Goal: Obtain resource: Obtain resource

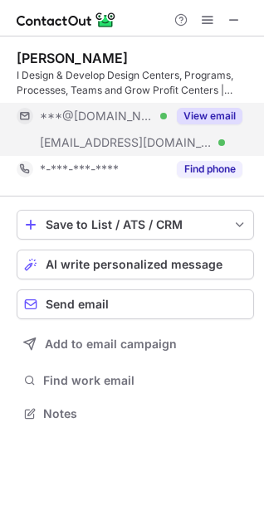
scroll to position [402, 264]
click at [186, 113] on button "View email" at bounding box center [210, 116] width 66 height 17
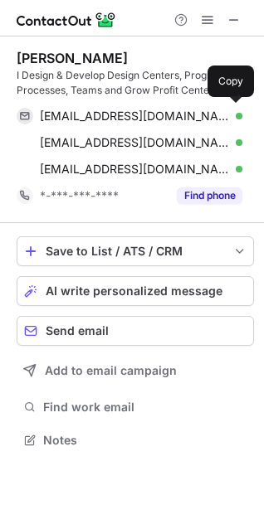
scroll to position [429, 264]
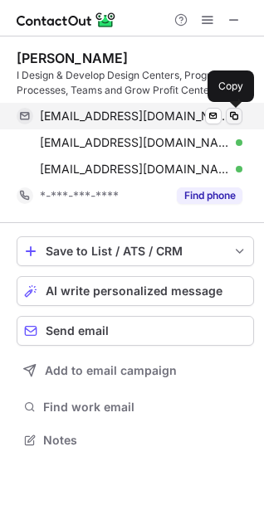
click at [228, 119] on span at bounding box center [233, 115] width 13 height 13
click at [231, 114] on span at bounding box center [233, 115] width 13 height 13
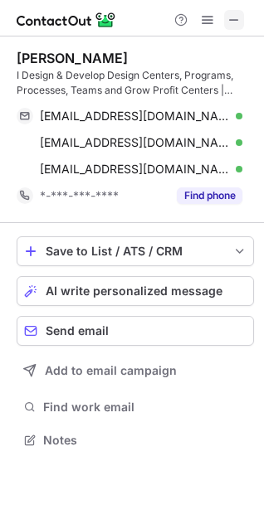
click at [226, 21] on button at bounding box center [234, 20] width 20 height 20
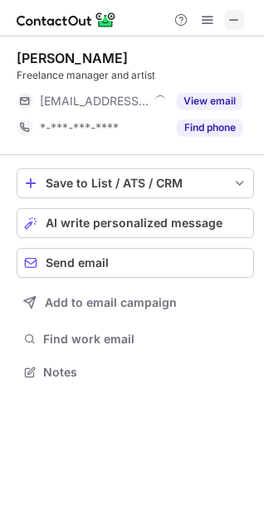
scroll to position [361, 264]
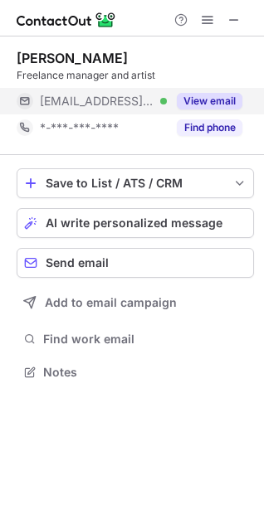
click at [210, 104] on button "View email" at bounding box center [210, 101] width 66 height 17
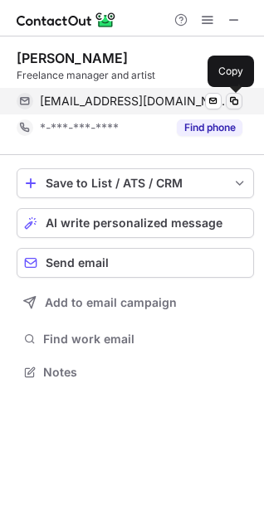
click at [232, 105] on span at bounding box center [233, 101] width 13 height 13
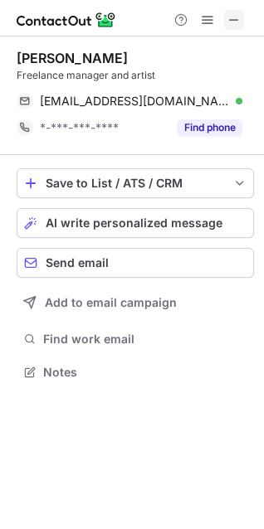
click at [240, 20] on span at bounding box center [233, 19] width 13 height 13
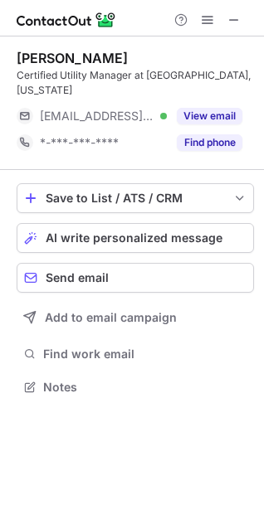
scroll to position [376, 264]
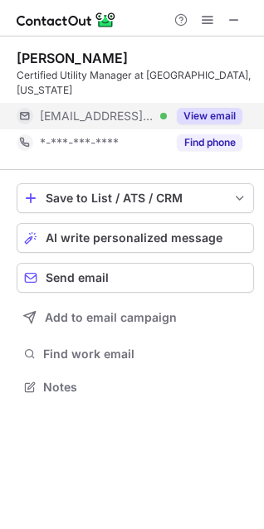
click at [206, 107] on div "View email" at bounding box center [204, 116] width 75 height 27
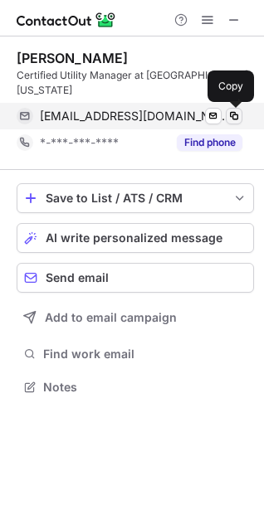
click at [230, 115] on span at bounding box center [233, 115] width 13 height 13
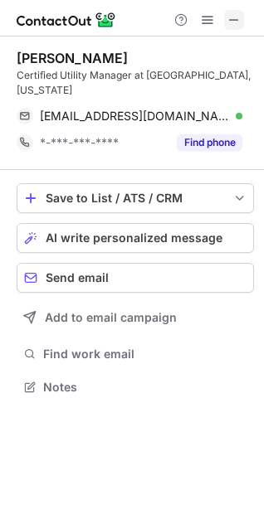
click at [228, 21] on span at bounding box center [233, 19] width 13 height 13
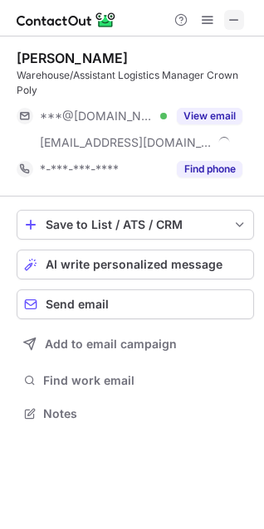
scroll to position [402, 264]
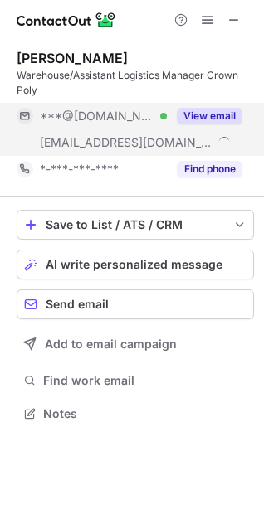
click at [197, 116] on button "View email" at bounding box center [210, 116] width 66 height 17
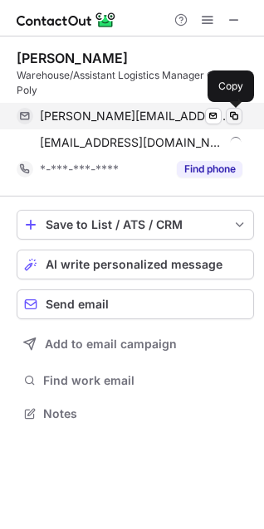
click at [232, 118] on span at bounding box center [233, 115] width 13 height 13
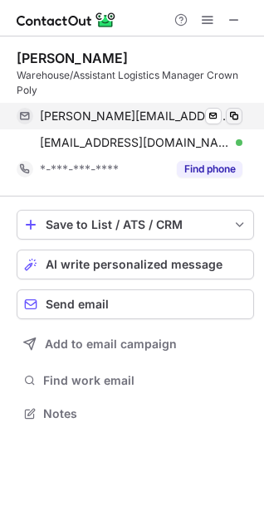
click at [232, 118] on span at bounding box center [233, 115] width 13 height 13
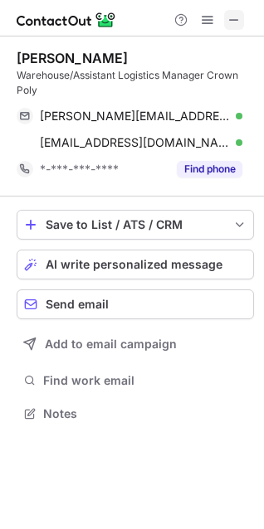
click at [240, 18] on span at bounding box center [233, 19] width 13 height 13
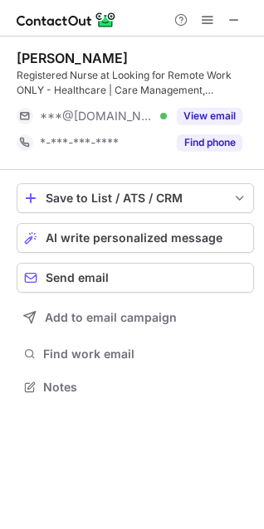
scroll to position [376, 264]
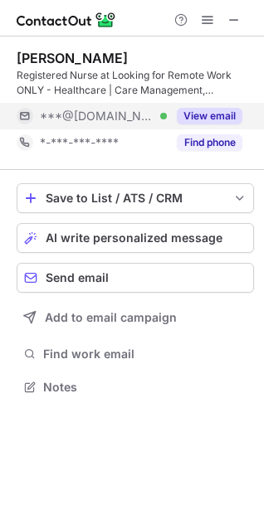
click at [214, 109] on button "View email" at bounding box center [210, 116] width 66 height 17
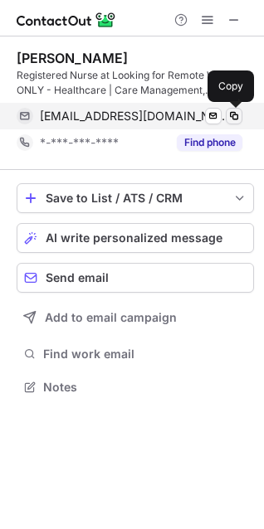
click at [241, 113] on button at bounding box center [234, 116] width 17 height 17
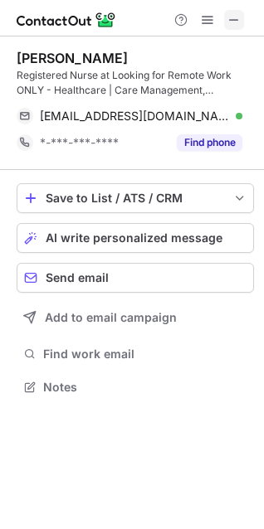
click at [234, 23] on span at bounding box center [233, 19] width 13 height 13
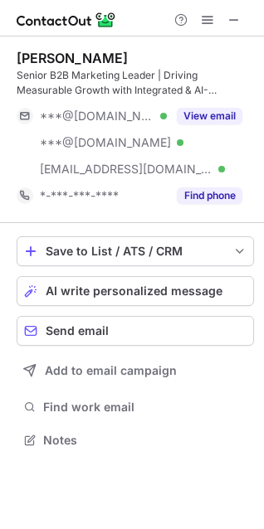
scroll to position [429, 264]
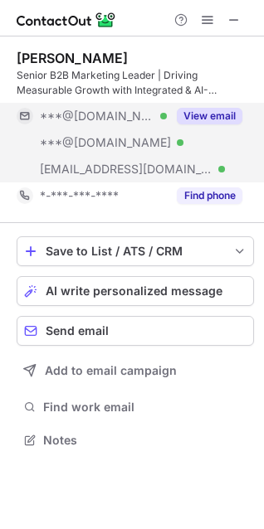
click at [216, 117] on button "View email" at bounding box center [210, 116] width 66 height 17
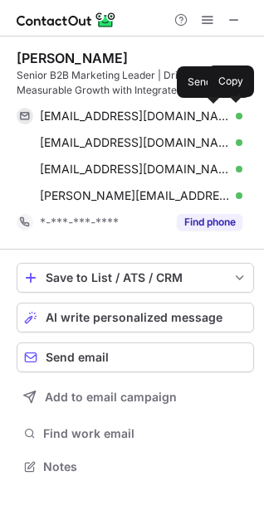
scroll to position [455, 264]
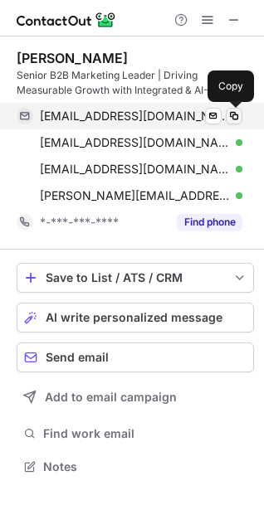
click at [232, 118] on span at bounding box center [233, 115] width 13 height 13
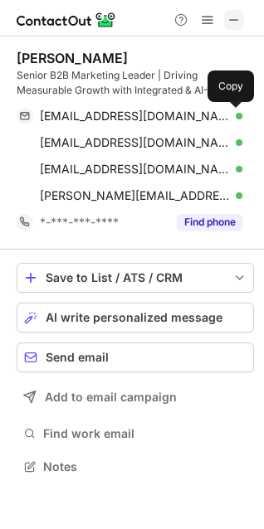
click at [236, 19] on span at bounding box center [233, 19] width 13 height 13
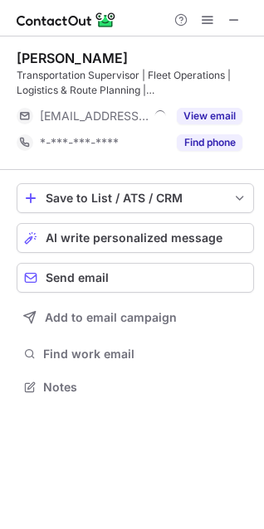
scroll to position [376, 264]
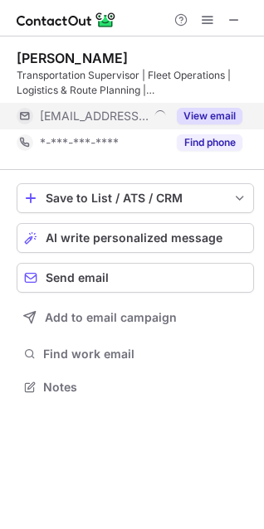
click at [219, 118] on button "View email" at bounding box center [210, 116] width 66 height 17
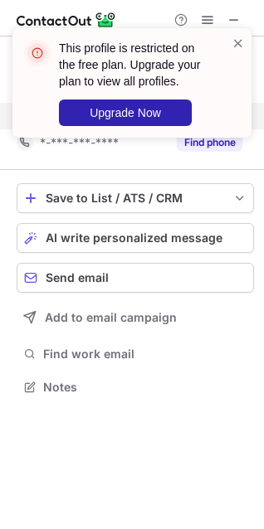
click at [240, 20] on div "This profile is restricted on the free plan. Upgrade your plan to view all prof…" at bounding box center [131, 90] width 265 height 156
click at [234, 41] on span at bounding box center [237, 43] width 13 height 17
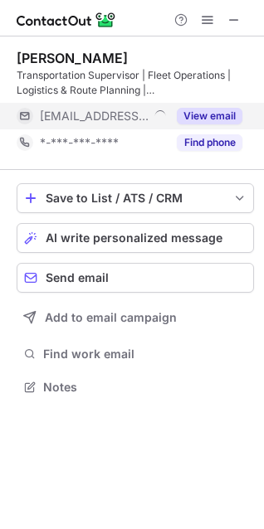
click at [233, 17] on div "This profile is restricted on the free plan. Upgrade your plan to view all prof…" at bounding box center [131, 90] width 265 height 156
click at [233, 17] on span at bounding box center [233, 19] width 13 height 13
click at [211, 114] on button "View email" at bounding box center [210, 116] width 66 height 17
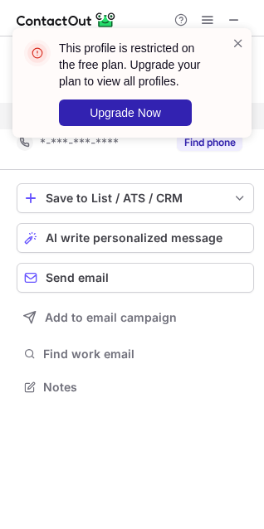
click at [235, 33] on div "This profile is restricted on the free plan. Upgrade your plan to view all prof…" at bounding box center [131, 82] width 239 height 109
click at [236, 38] on div "This profile is restricted on the free plan. Upgrade your plan to view all prof…" at bounding box center [131, 82] width 239 height 109
click at [236, 37] on span at bounding box center [237, 43] width 13 height 17
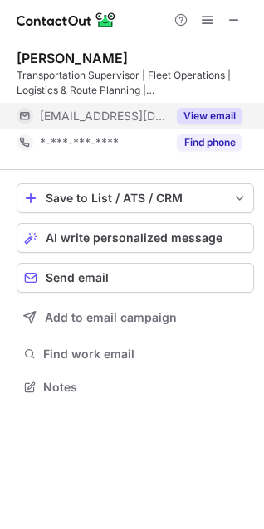
click at [236, 37] on span at bounding box center [237, 43] width 13 height 17
click at [236, 24] on span at bounding box center [233, 19] width 13 height 13
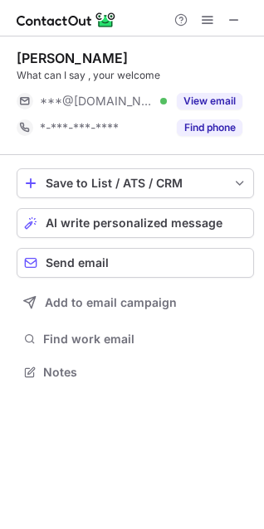
scroll to position [361, 264]
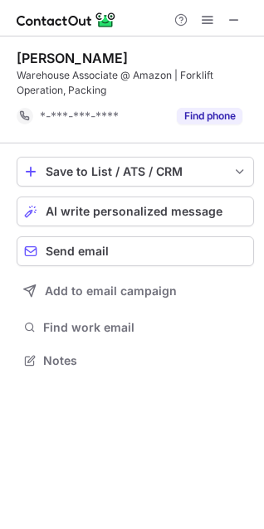
scroll to position [349, 264]
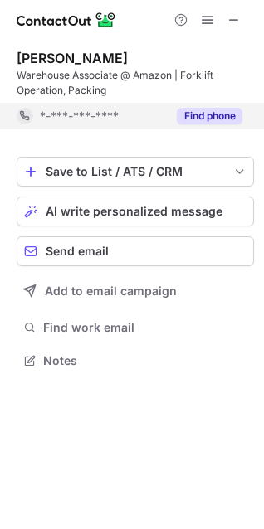
click at [185, 117] on button "Find phone" at bounding box center [210, 116] width 66 height 17
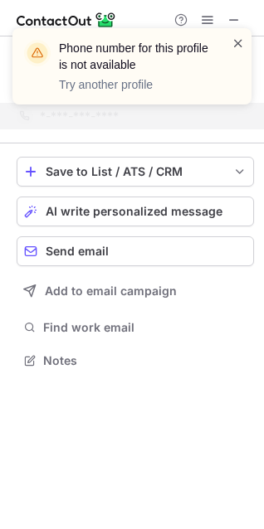
click at [236, 41] on span at bounding box center [237, 43] width 13 height 17
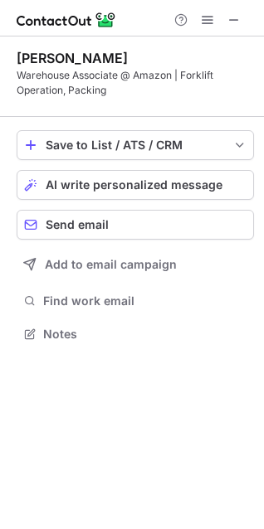
scroll to position [323, 264]
click at [237, 25] on div "Phone number for this profile is not available Try another profile" at bounding box center [131, 73] width 265 height 123
click at [237, 25] on span at bounding box center [233, 19] width 13 height 13
click at [242, 21] on button at bounding box center [234, 20] width 20 height 20
click at [231, 25] on span at bounding box center [233, 19] width 13 height 13
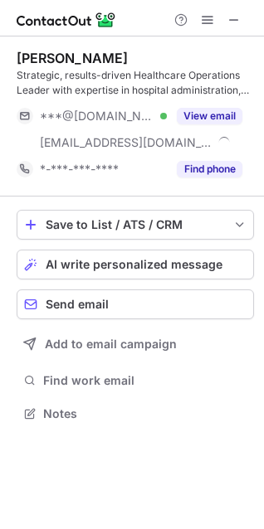
scroll to position [402, 264]
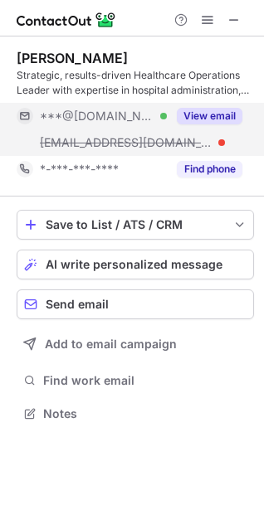
click at [224, 114] on button "View email" at bounding box center [210, 116] width 66 height 17
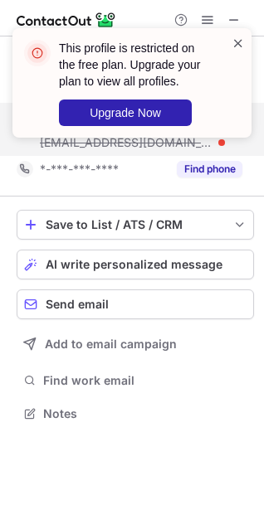
click at [237, 42] on span at bounding box center [237, 43] width 13 height 17
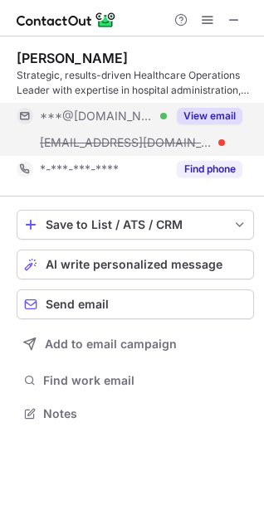
click at [236, 22] on div "This profile is restricted on the free plan. Upgrade your plan to view all prof…" at bounding box center [131, 90] width 265 height 156
click at [233, 22] on span at bounding box center [233, 19] width 13 height 13
click at [221, 111] on button "View email" at bounding box center [210, 116] width 66 height 17
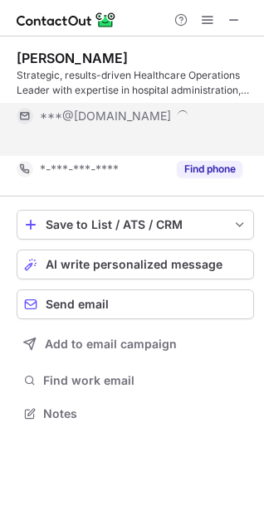
scroll to position [376, 264]
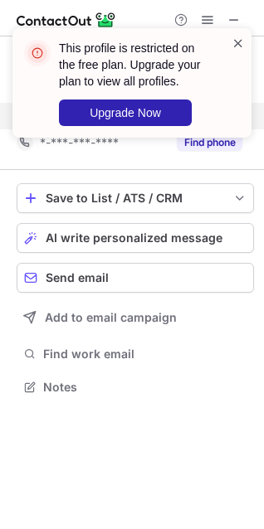
click at [237, 41] on span at bounding box center [237, 43] width 13 height 17
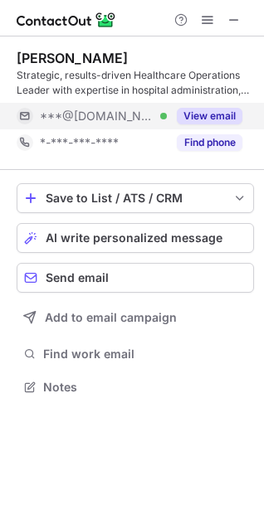
click at [235, 18] on span at bounding box center [233, 19] width 13 height 13
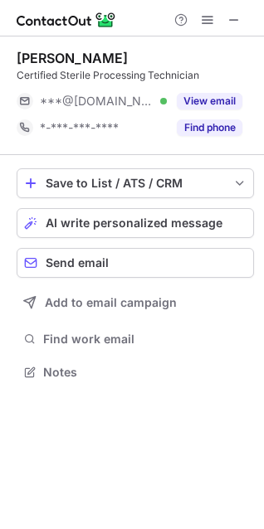
scroll to position [361, 264]
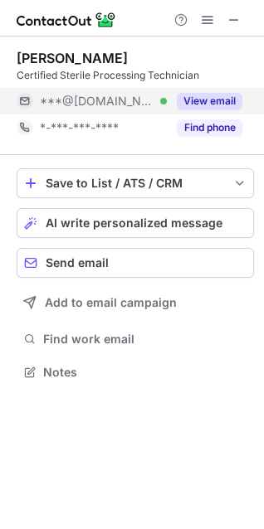
click at [211, 103] on button "View email" at bounding box center [210, 101] width 66 height 17
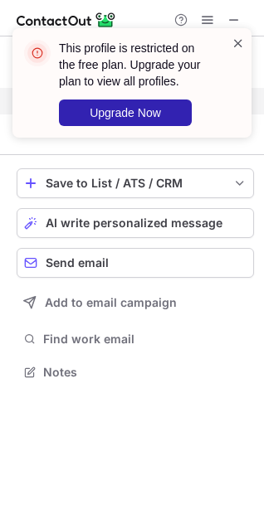
click at [241, 42] on span at bounding box center [237, 43] width 13 height 17
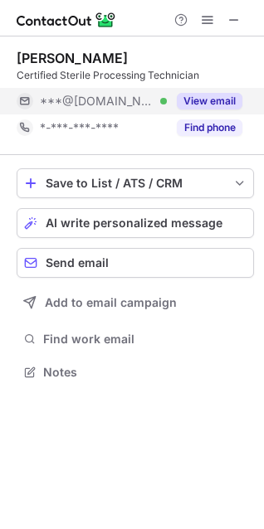
click at [241, 42] on span at bounding box center [237, 43] width 13 height 17
click at [208, 93] on button "View email" at bounding box center [210, 101] width 66 height 17
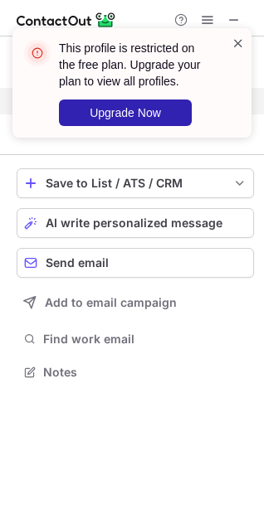
click at [241, 41] on span at bounding box center [237, 43] width 13 height 17
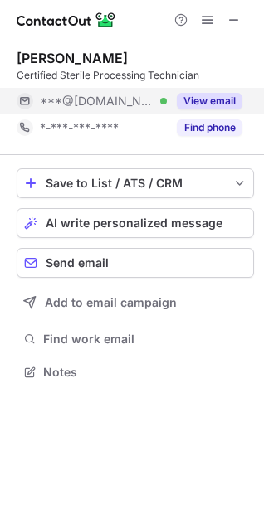
click at [232, 13] on span at bounding box center [233, 19] width 13 height 13
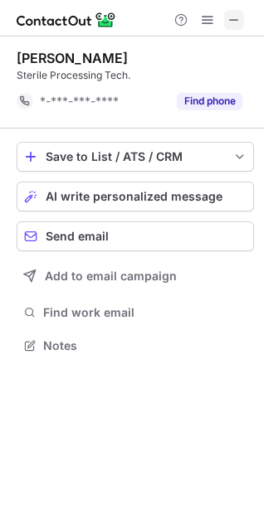
scroll to position [334, 264]
click at [229, 21] on span at bounding box center [233, 19] width 13 height 13
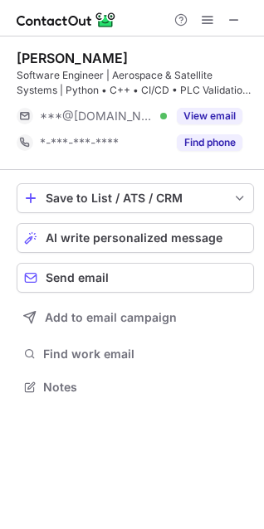
scroll to position [376, 264]
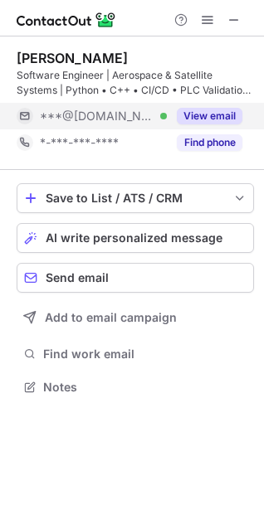
click at [233, 115] on button "View email" at bounding box center [210, 116] width 66 height 17
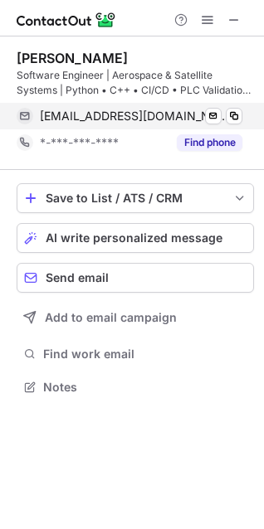
click at [237, 104] on div "djbucky3@yahoo.com Verified Send email Copy" at bounding box center [130, 116] width 226 height 27
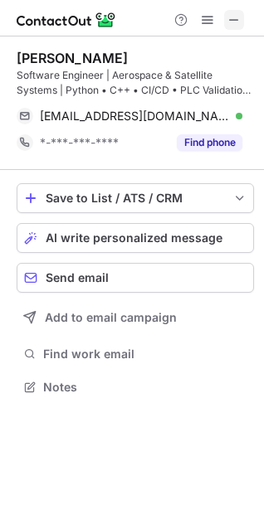
click at [231, 24] on span at bounding box center [233, 19] width 13 height 13
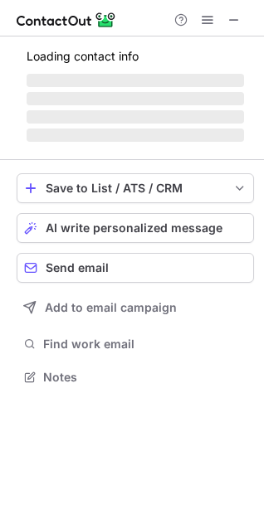
scroll to position [402, 264]
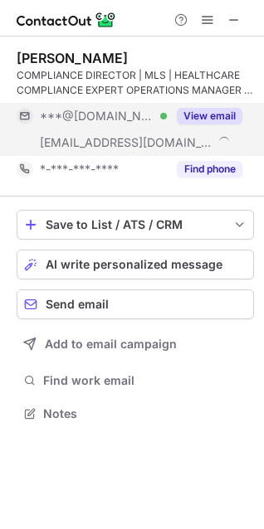
click at [215, 111] on button "View email" at bounding box center [210, 116] width 66 height 17
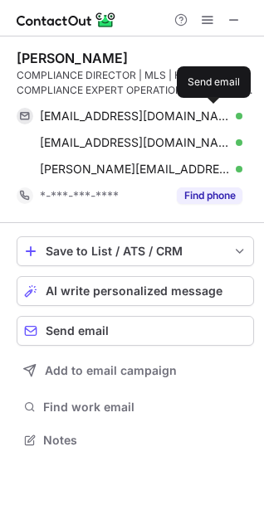
scroll to position [429, 264]
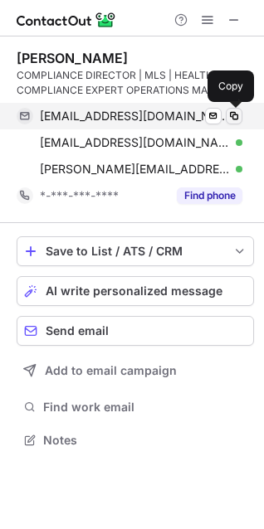
click at [231, 114] on span at bounding box center [233, 115] width 13 height 13
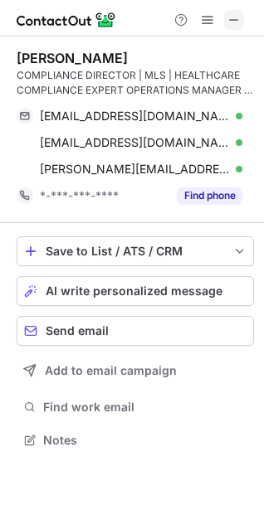
click at [231, 24] on span at bounding box center [233, 19] width 13 height 13
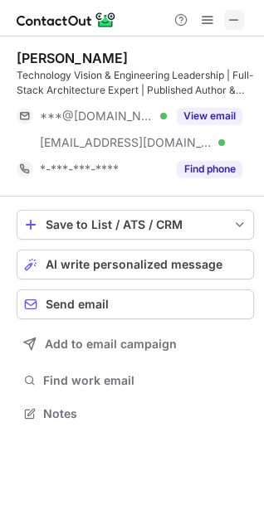
scroll to position [402, 264]
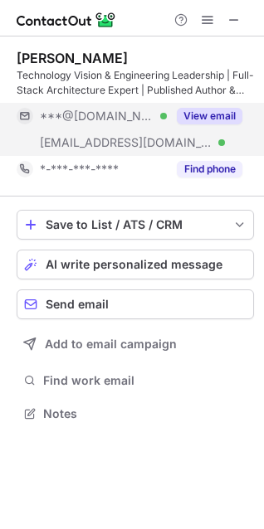
click at [211, 114] on button "View email" at bounding box center [210, 116] width 66 height 17
click at [167, 114] on div "***@[DOMAIN_NAME] Verified" at bounding box center [103, 116] width 127 height 15
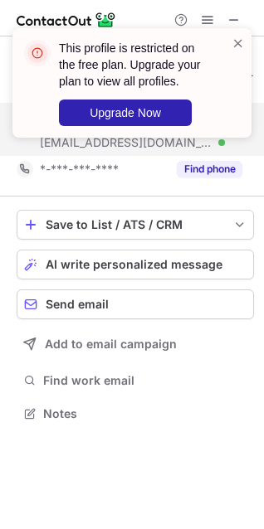
click at [230, 55] on div "This profile is restricted on the free plan. Upgrade your plan to view all prof…" at bounding box center [125, 83] width 212 height 96
click at [231, 46] on div "This profile is restricted on the free plan. Upgrade your plan to view all prof…" at bounding box center [125, 83] width 212 height 96
click at [234, 45] on span at bounding box center [237, 43] width 13 height 17
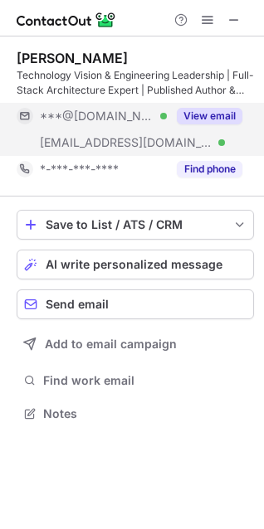
click at [237, 14] on span at bounding box center [233, 19] width 13 height 13
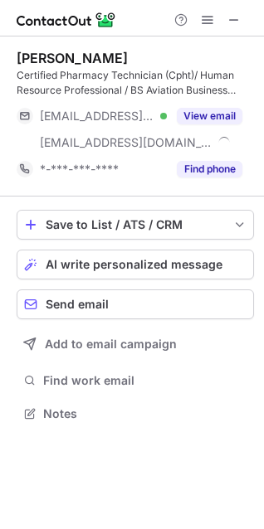
scroll to position [402, 264]
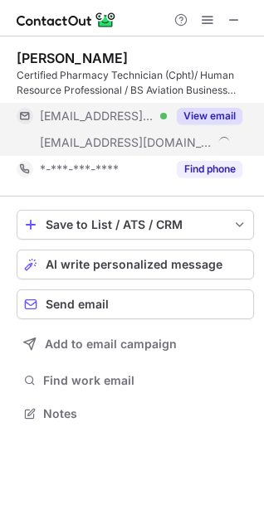
click at [224, 117] on button "View email" at bounding box center [210, 116] width 66 height 17
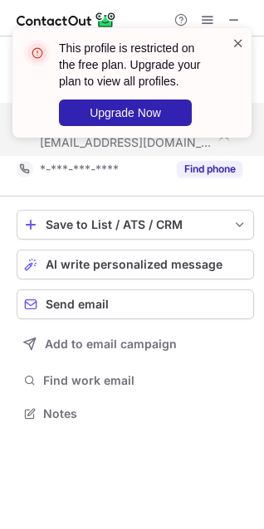
click at [242, 45] on span at bounding box center [237, 43] width 13 height 17
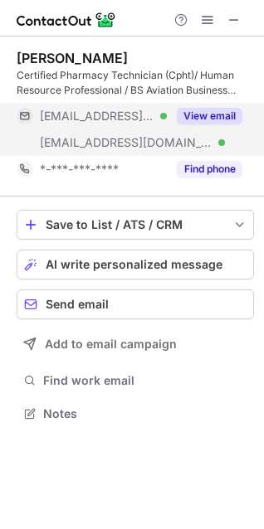
click at [205, 119] on button "View email" at bounding box center [210, 116] width 66 height 17
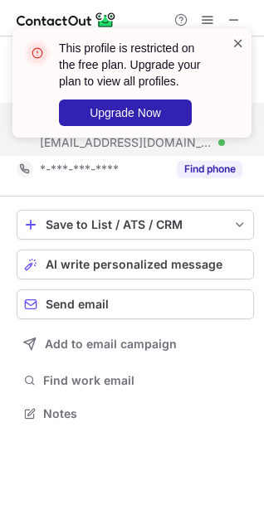
click at [235, 36] on div "This profile is restricted on the free plan. Upgrade your plan to view all prof…" at bounding box center [131, 82] width 239 height 109
click at [235, 36] on span at bounding box center [237, 43] width 13 height 17
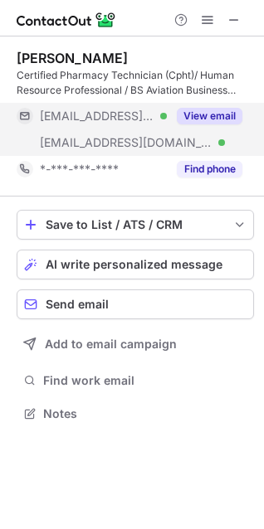
click at [234, 18] on span at bounding box center [233, 19] width 13 height 13
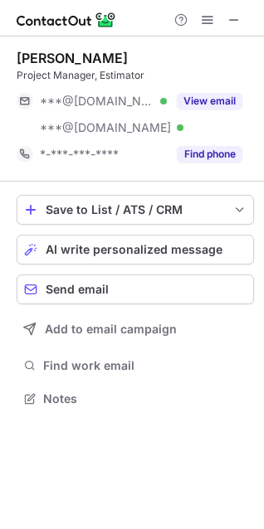
scroll to position [387, 264]
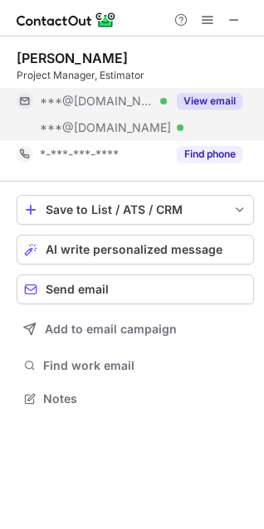
click at [218, 93] on button "View email" at bounding box center [210, 101] width 66 height 17
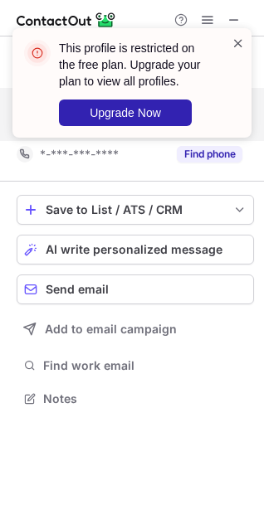
click at [238, 46] on span at bounding box center [237, 43] width 13 height 17
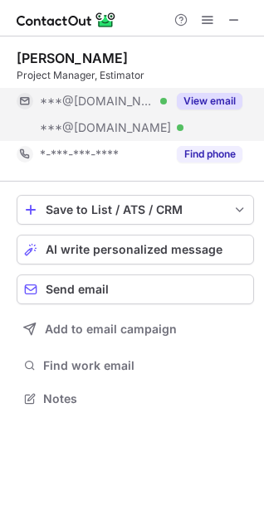
click at [238, 22] on span at bounding box center [233, 19] width 13 height 13
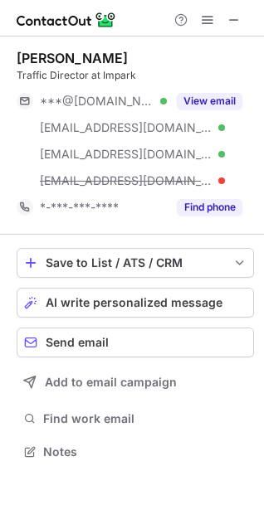
scroll to position [440, 264]
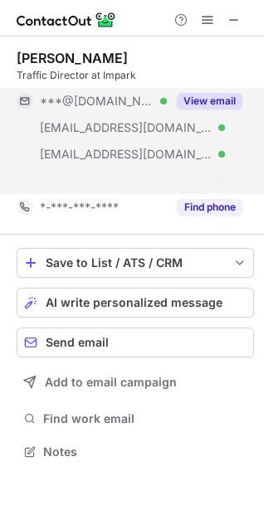
click at [228, 108] on button "View email" at bounding box center [210, 101] width 66 height 17
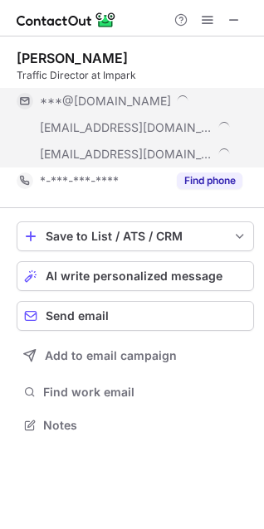
scroll to position [414, 264]
click at [210, 104] on button "View email" at bounding box center [210, 101] width 66 height 17
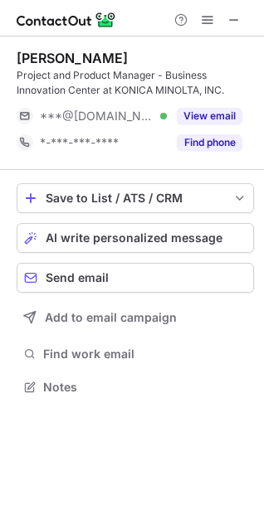
scroll to position [376, 264]
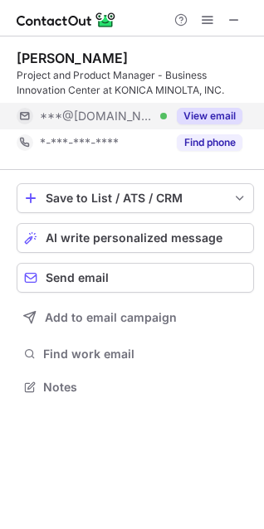
click at [202, 119] on button "View email" at bounding box center [210, 116] width 66 height 17
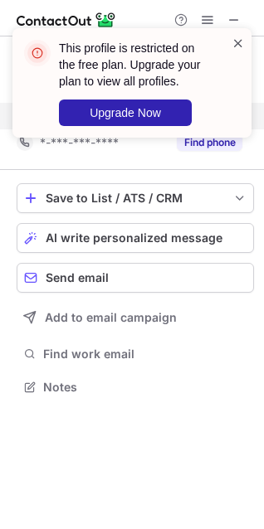
click at [239, 40] on span at bounding box center [237, 43] width 13 height 17
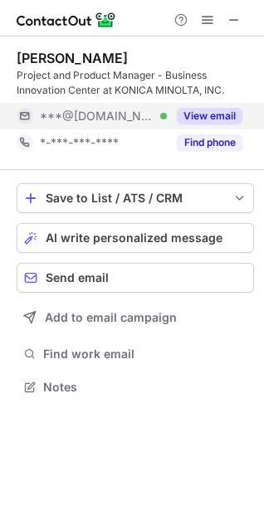
click at [237, 18] on span at bounding box center [233, 19] width 13 height 13
click at [231, 117] on button "View email" at bounding box center [210, 116] width 66 height 17
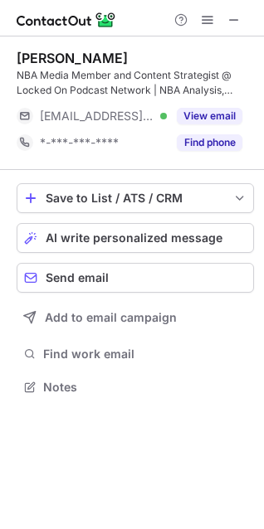
scroll to position [376, 264]
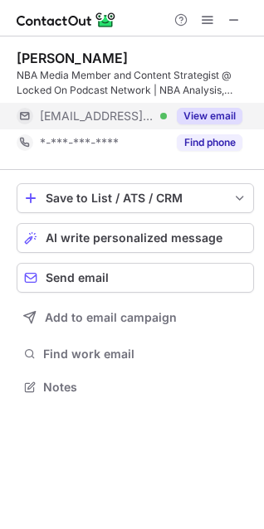
click at [197, 113] on button "View email" at bounding box center [210, 116] width 66 height 17
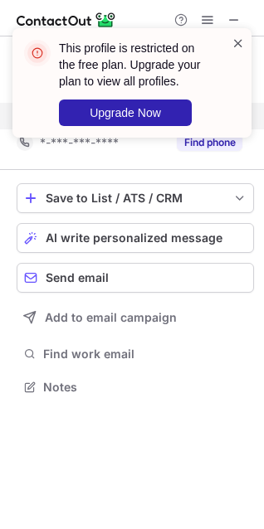
click at [240, 41] on span at bounding box center [237, 43] width 13 height 17
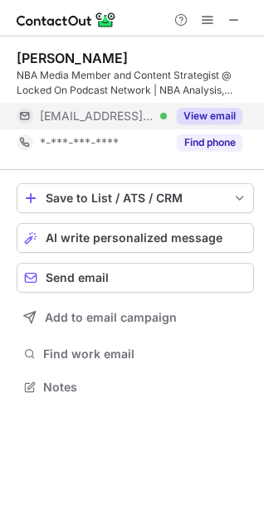
click at [239, 21] on div "This profile is restricted on the free plan. Upgrade your plan to view all prof…" at bounding box center [131, 90] width 265 height 156
click at [237, 21] on span at bounding box center [233, 19] width 13 height 13
